Goal: Task Accomplishment & Management: Manage account settings

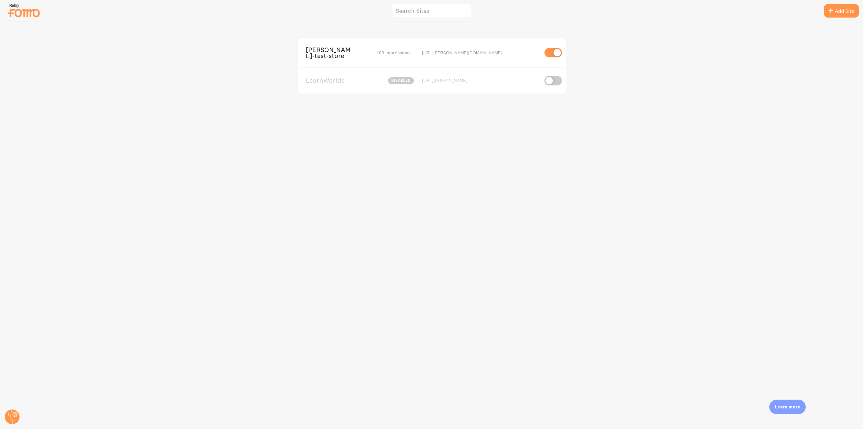
click at [317, 58] on span "[PERSON_NAME]-test-store" at bounding box center [333, 53] width 54 height 12
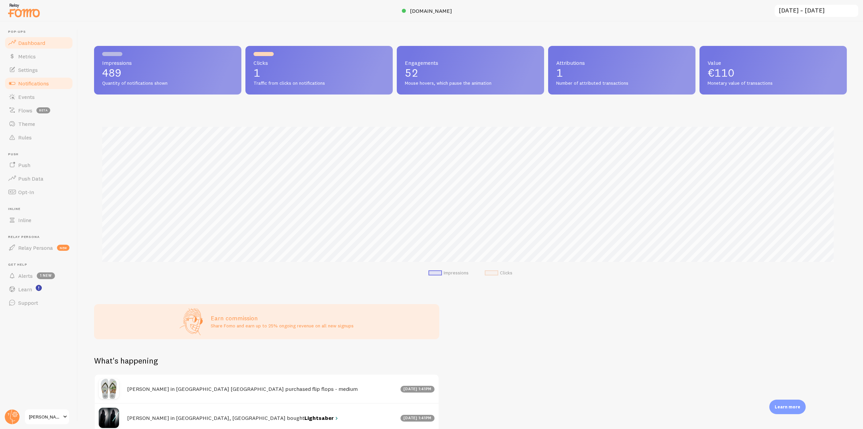
scroll to position [177, 748]
click at [58, 85] on link "Notifications" at bounding box center [38, 83] width 69 height 13
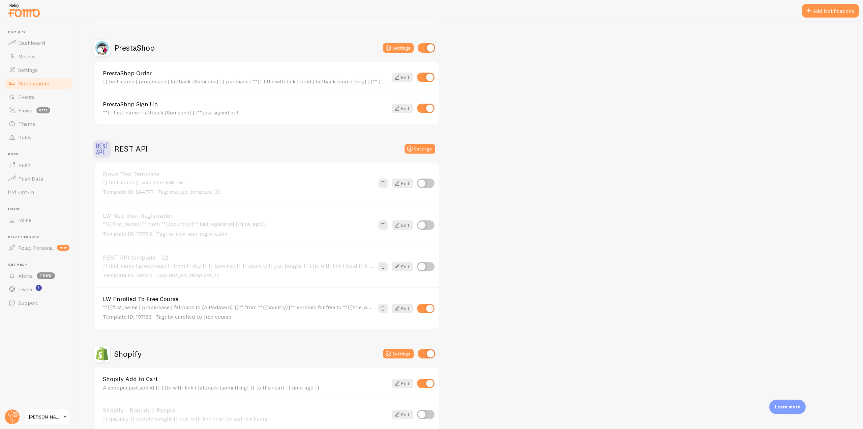
scroll to position [1551, 0]
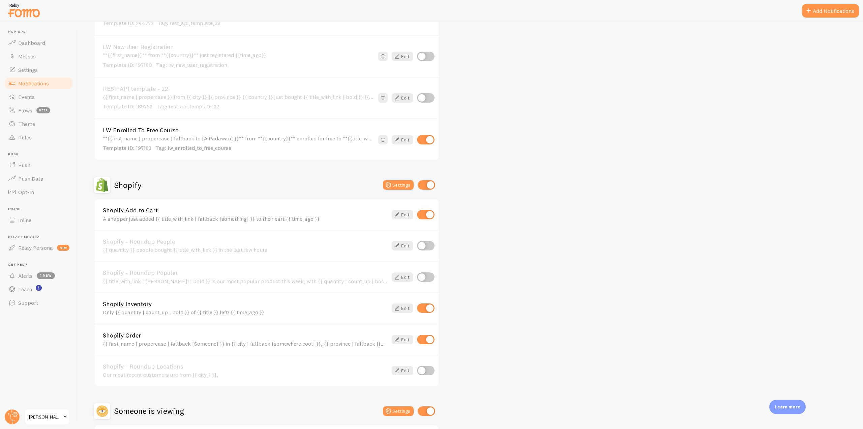
click at [425, 278] on input "checkbox" at bounding box center [426, 276] width 18 height 9
checkbox input "true"
click at [427, 246] on input "checkbox" at bounding box center [426, 245] width 18 height 9
checkbox input "true"
click at [401, 246] on link "Edit" at bounding box center [402, 245] width 21 height 9
